Goal: Book appointment/travel/reservation

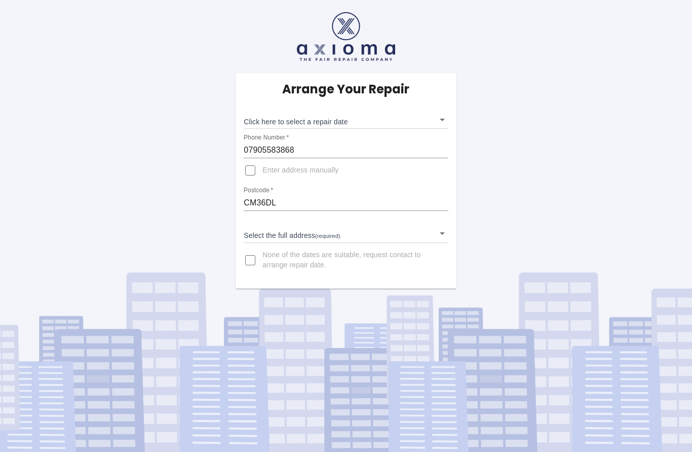
click at [445, 117] on body "Arrange Your Repair Click here to select a repair date ​ Phone Number   * 07905…" at bounding box center [346, 226] width 692 height 452
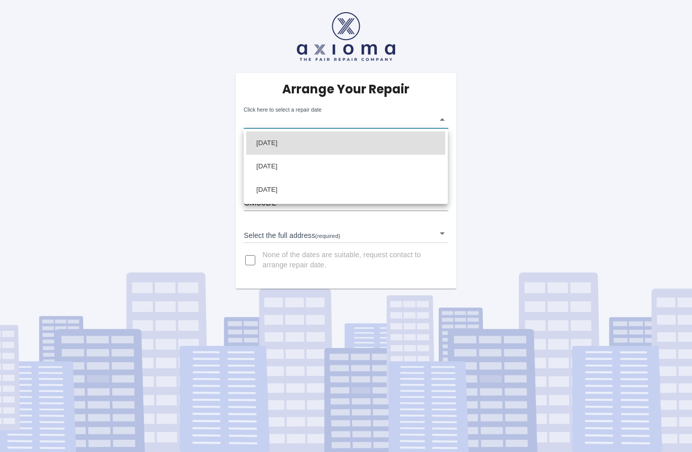
click at [304, 168] on li "Fri Sep 12 2025" at bounding box center [345, 166] width 199 height 23
type input "2025-09-12T00:00:00.000Z"
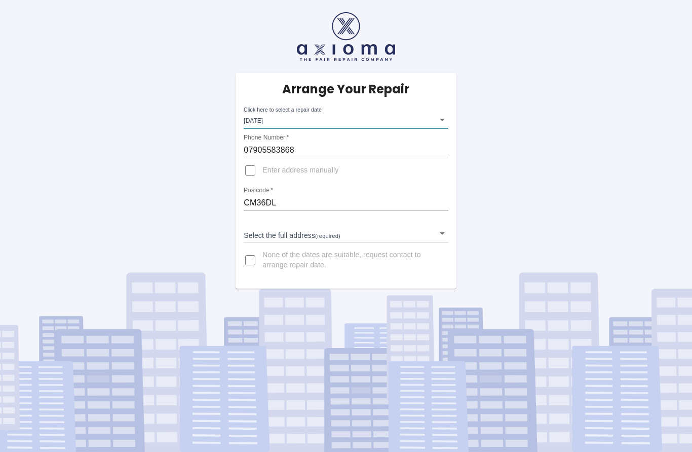
click at [443, 233] on body "Arrange Your Repair Click here to select a repair date Fri Sep 12 2025 2025-09-…" at bounding box center [346, 226] width 692 height 452
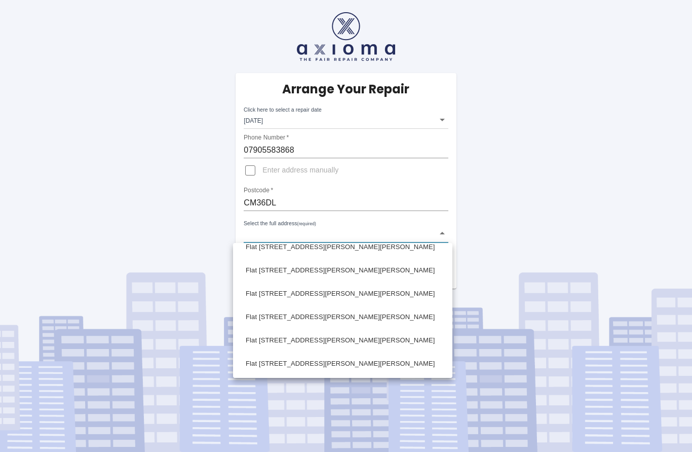
scroll to position [80, 0]
click at [364, 366] on li "Flat 9 Hamilton Court Burnham Road Althorne, Chelmsford Essex" at bounding box center [343, 363] width 214 height 23
type input "Flat 9 Hamilton Court Burnham Road Althorne, Chelmsford Essex"
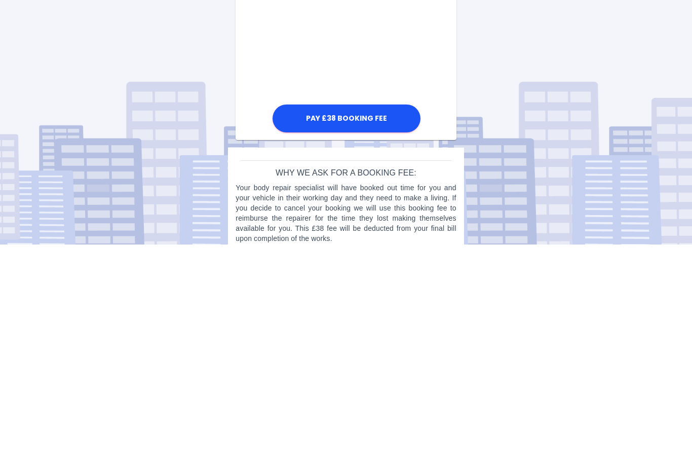
scroll to position [349, 0]
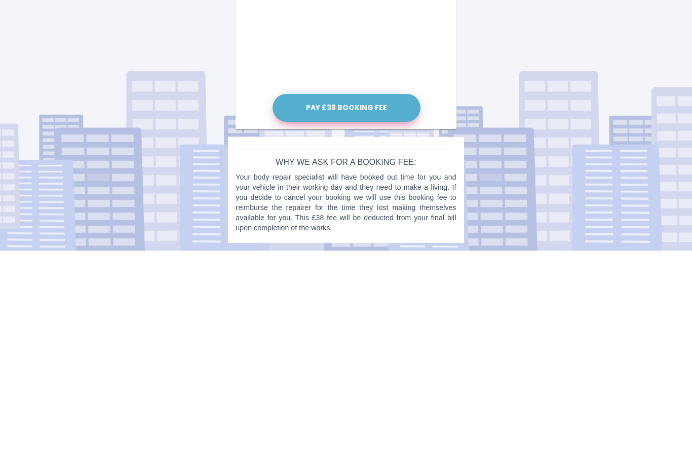
click at [370, 295] on button "Pay £38 Booking Fee" at bounding box center [347, 309] width 148 height 28
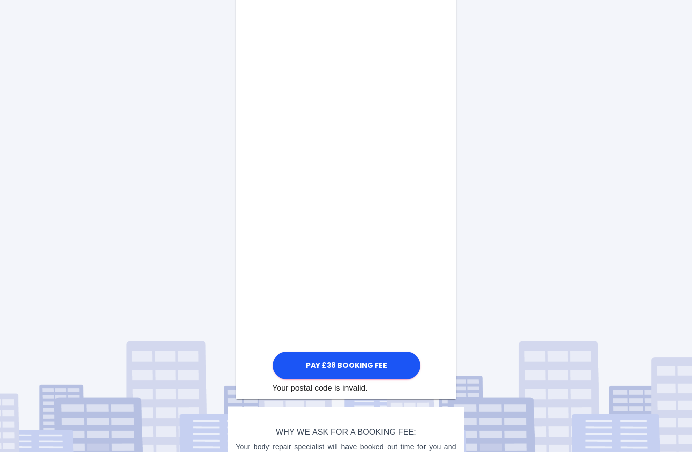
scroll to position [457, 0]
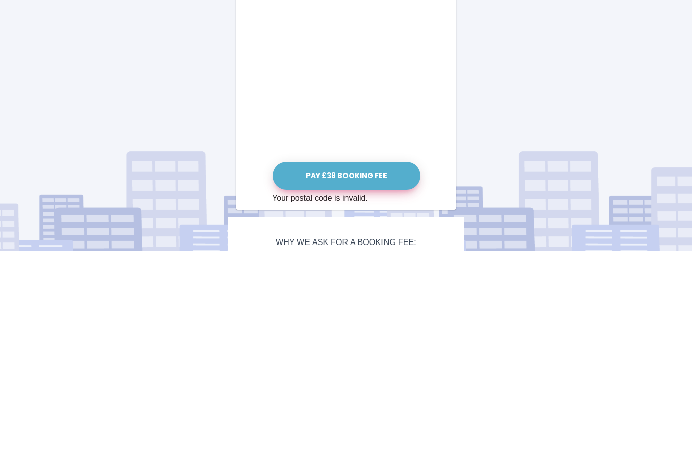
click at [368, 363] on button "Pay £38 Booking Fee" at bounding box center [347, 377] width 148 height 28
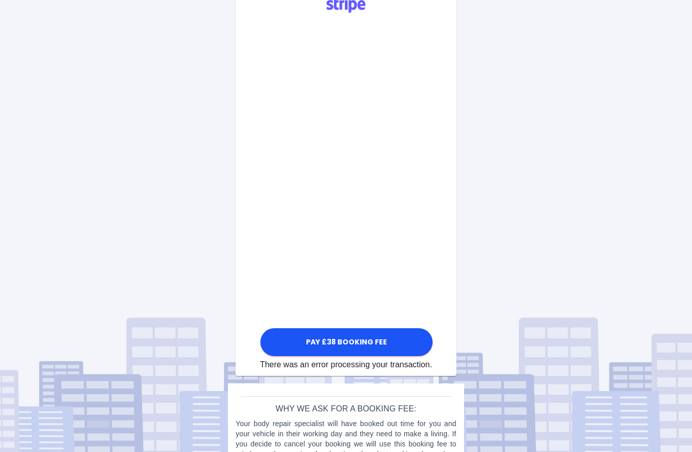
scroll to position [296, 0]
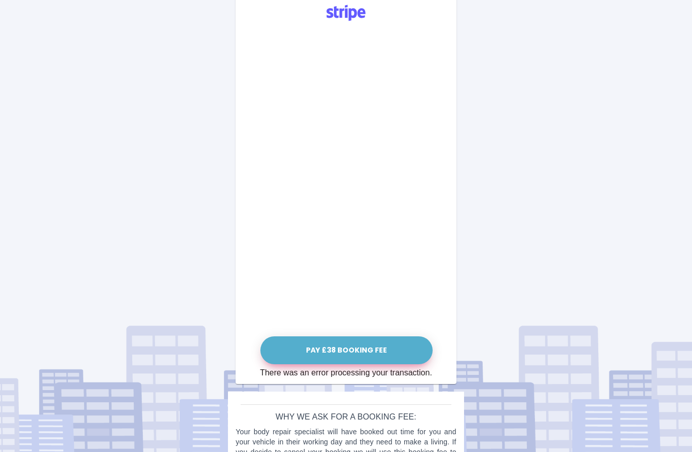
click at [363, 345] on button "Pay £38 Booking Fee" at bounding box center [347, 350] width 172 height 28
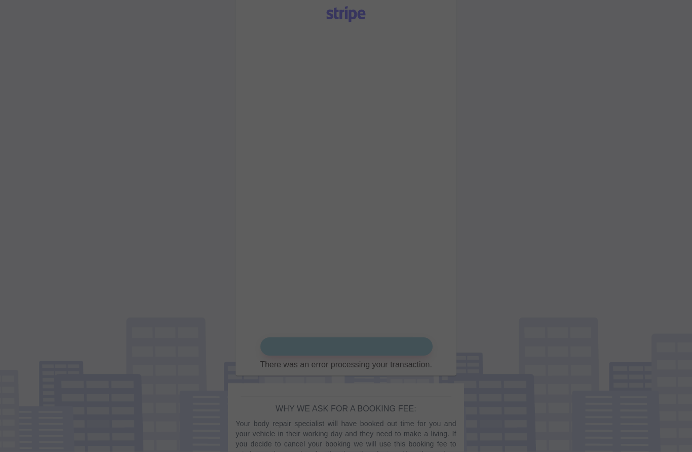
scroll to position [296, 0]
